Goal: Obtain resource: Download file/media

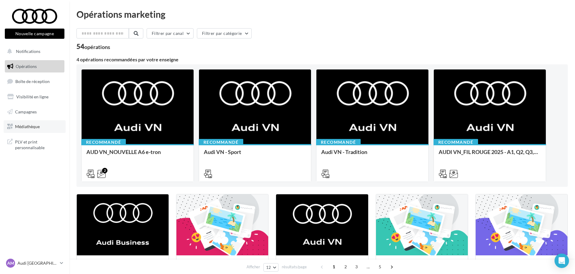
click at [46, 125] on link "Médiathèque" at bounding box center [35, 126] width 62 height 13
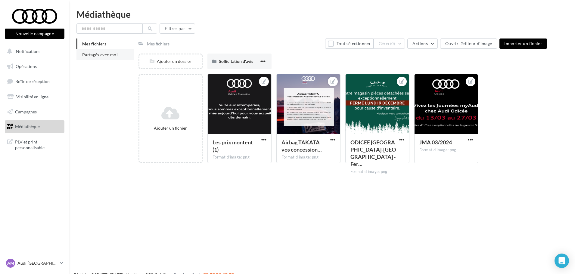
click at [101, 52] on span "Partagés avec moi" at bounding box center [100, 54] width 36 height 5
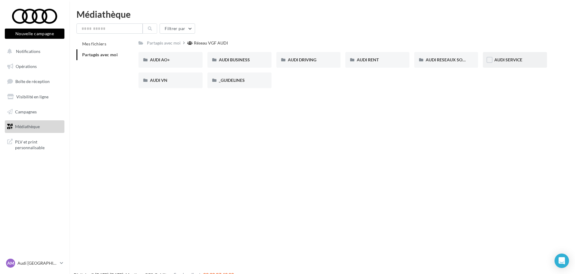
click at [531, 60] on div "AUDI SERVICE" at bounding box center [514, 60] width 41 height 6
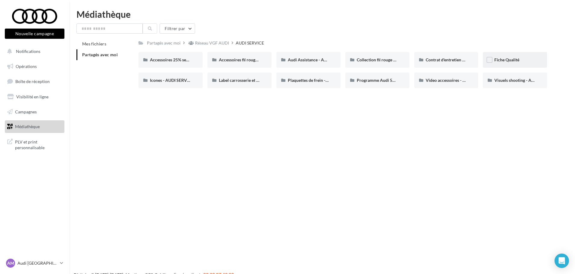
click at [535, 60] on div "Fiche Qualité" at bounding box center [514, 60] width 41 height 6
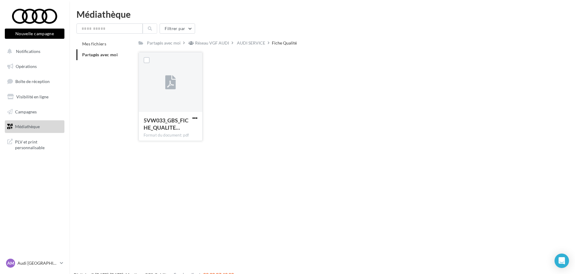
click at [197, 116] on div at bounding box center [195, 119] width 8 height 6
click at [194, 120] on span "button" at bounding box center [194, 118] width 5 height 5
click at [178, 129] on button "Télécharger" at bounding box center [168, 130] width 60 height 16
click at [116, 53] on span "Partagés avec moi" at bounding box center [100, 54] width 36 height 5
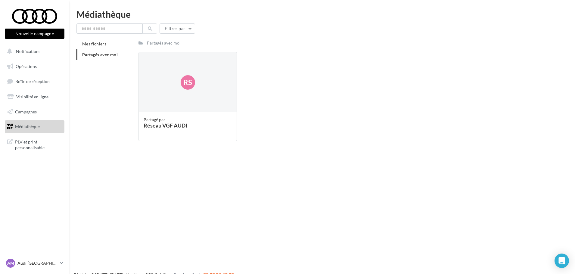
click at [114, 55] on span "Partagés avec moi" at bounding box center [100, 54] width 36 height 5
click at [169, 119] on div "Partagé par" at bounding box center [188, 120] width 88 height 6
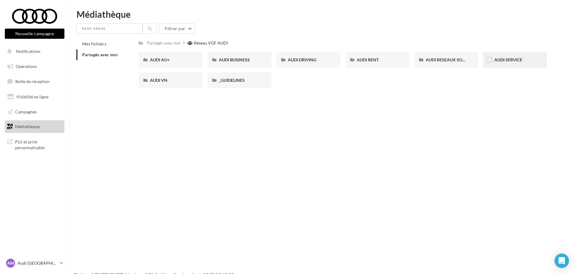
click at [497, 59] on span "AUDI SERVICE" at bounding box center [508, 59] width 28 height 5
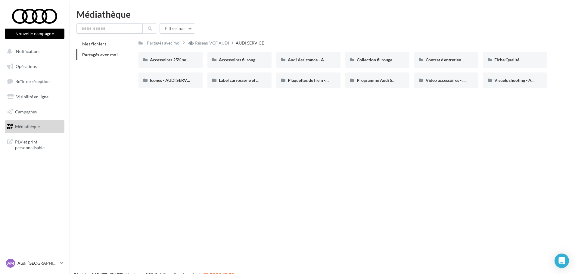
click at [104, 57] on span "Partagés avec moi" at bounding box center [100, 54] width 36 height 5
click at [99, 87] on div "Mes fichiers Partagés avec moi Partagés avec moi Réseau VGF AUDI AUDI SERVICE R…" at bounding box center [324, 66] width 496 height 54
click at [107, 57] on li "Partagés avec moi" at bounding box center [104, 54] width 57 height 11
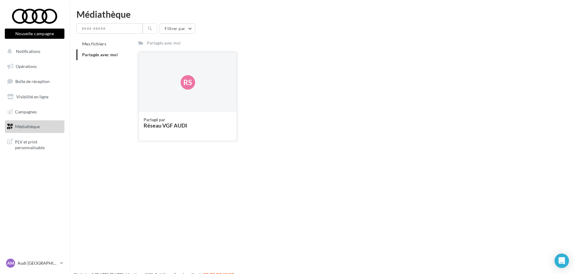
click at [183, 122] on div "Partagé par" at bounding box center [188, 120] width 88 height 6
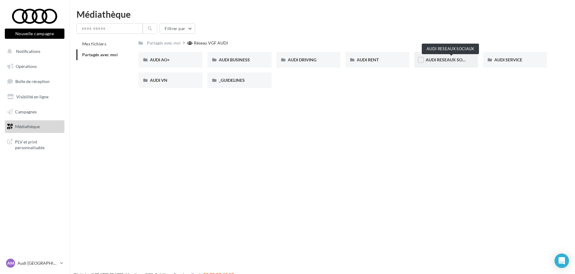
click at [460, 58] on span "AUDI RESEAUX SOCIAUX" at bounding box center [451, 59] width 50 height 5
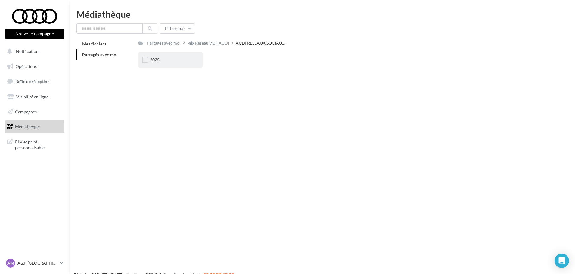
click at [178, 61] on div "2025" at bounding box center [170, 60] width 41 height 6
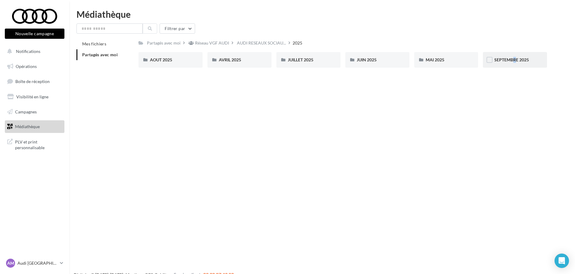
click at [509, 60] on span "SEPTEMBRE 2025" at bounding box center [511, 59] width 35 height 5
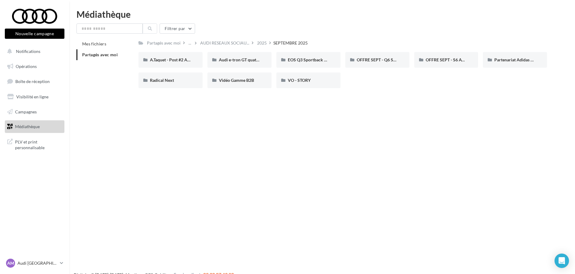
click at [93, 54] on span "Partagés avec moi" at bounding box center [100, 54] width 36 height 5
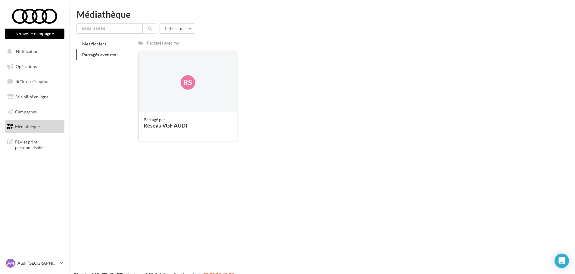
click at [190, 77] on div "Rs" at bounding box center [188, 82] width 14 height 14
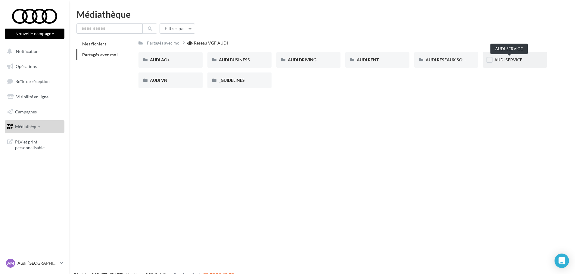
click at [505, 62] on span "AUDI SERVICE" at bounding box center [508, 59] width 28 height 5
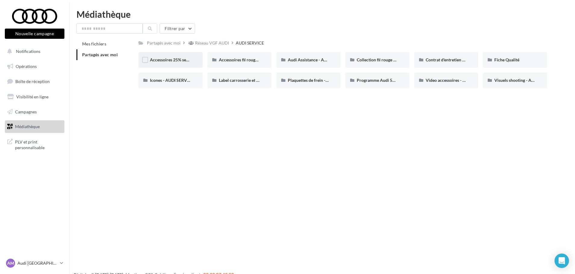
click at [182, 58] on span "Accessoires 25% septembre - AUDI SERVICE" at bounding box center [191, 59] width 83 height 5
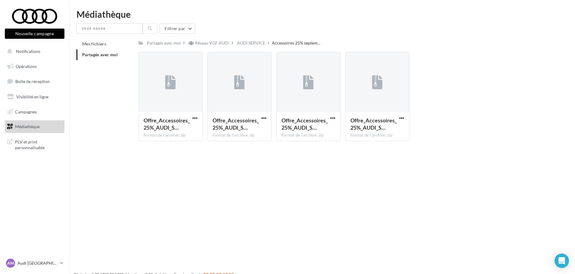
click at [114, 53] on span "Partagés avec moi" at bounding box center [100, 54] width 36 height 5
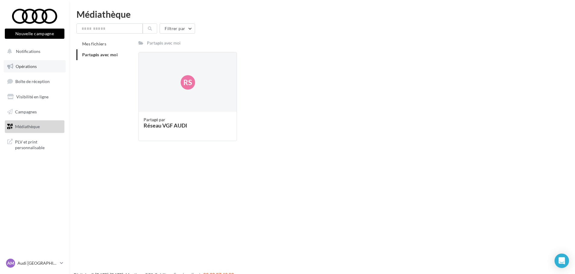
click at [39, 70] on link "Opérations" at bounding box center [35, 66] width 62 height 13
